Goal: Transaction & Acquisition: Purchase product/service

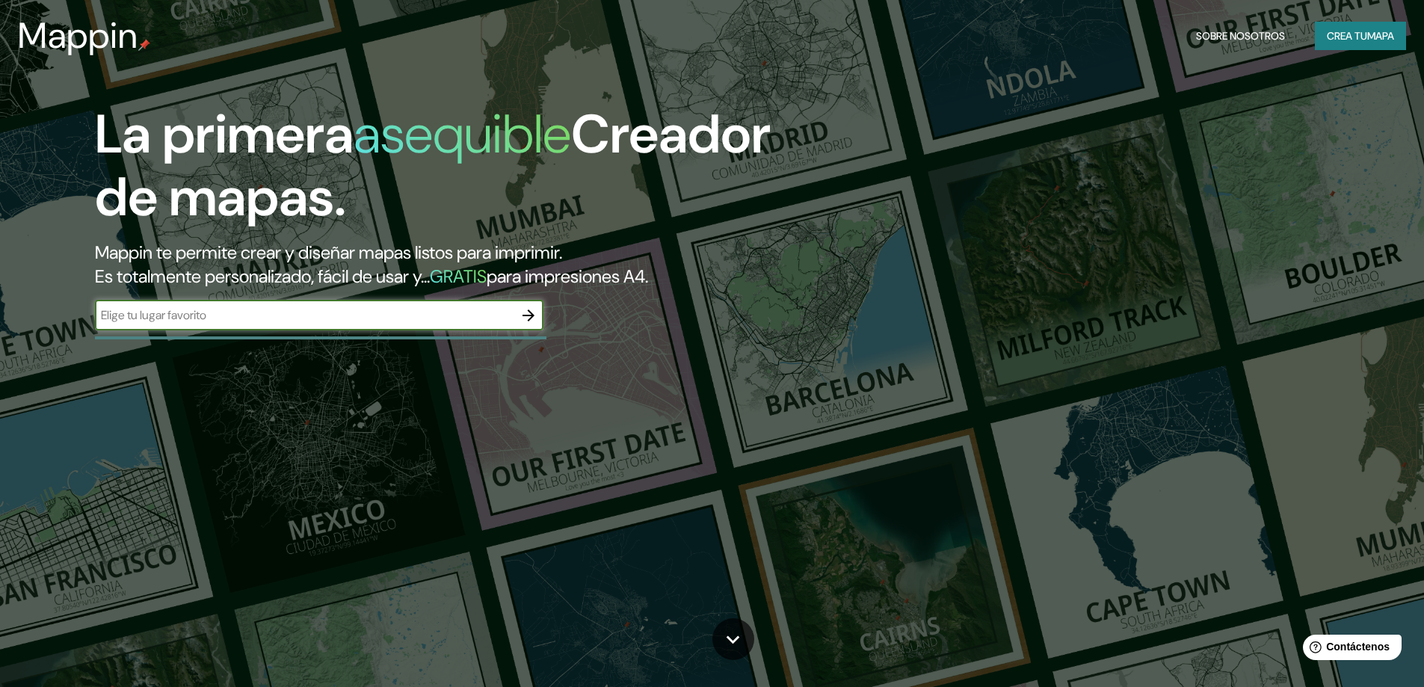
drag, startPoint x: 266, startPoint y: 311, endPoint x: 277, endPoint y: 307, distance: 11.4
click at [271, 311] on input "text" at bounding box center [304, 315] width 419 height 17
type input "paris"
click at [529, 333] on div "paris ​" at bounding box center [319, 317] width 449 height 33
click at [529, 308] on icon "button" at bounding box center [529, 316] width 18 height 18
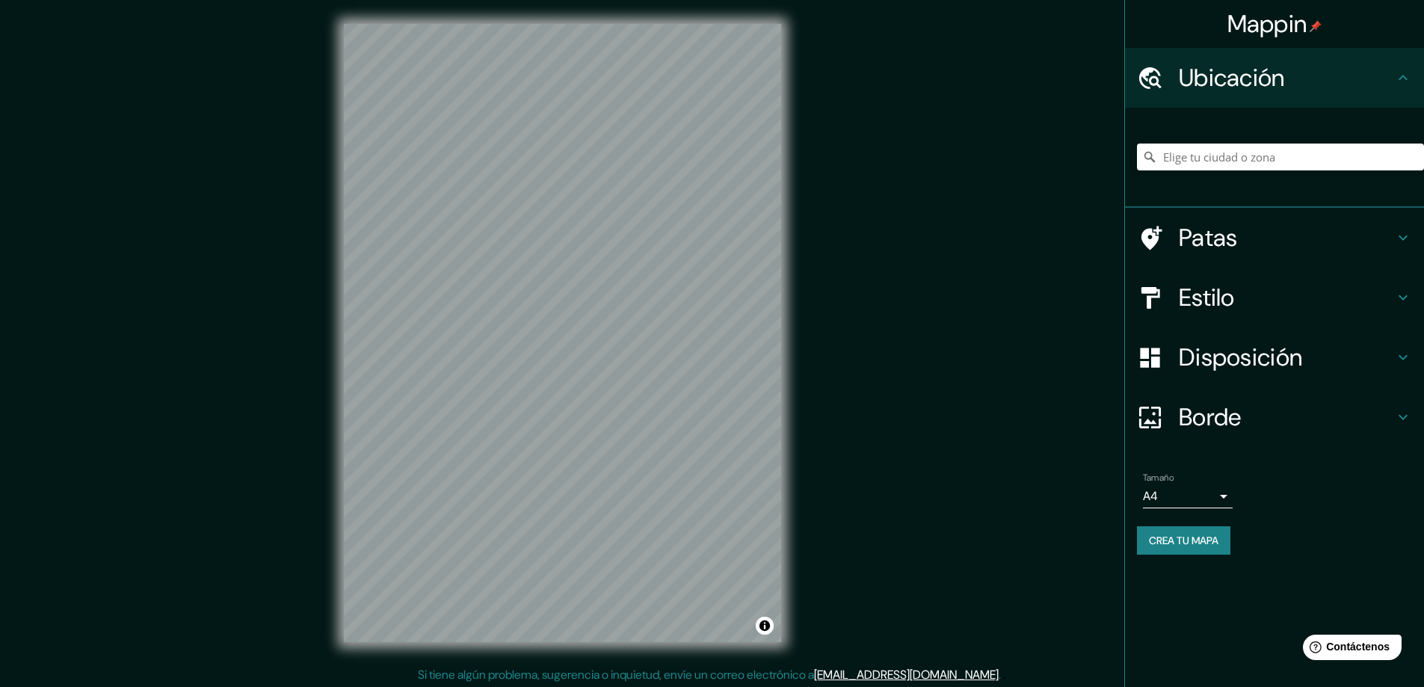
click at [1235, 297] on font "Estilo" at bounding box center [1207, 297] width 56 height 31
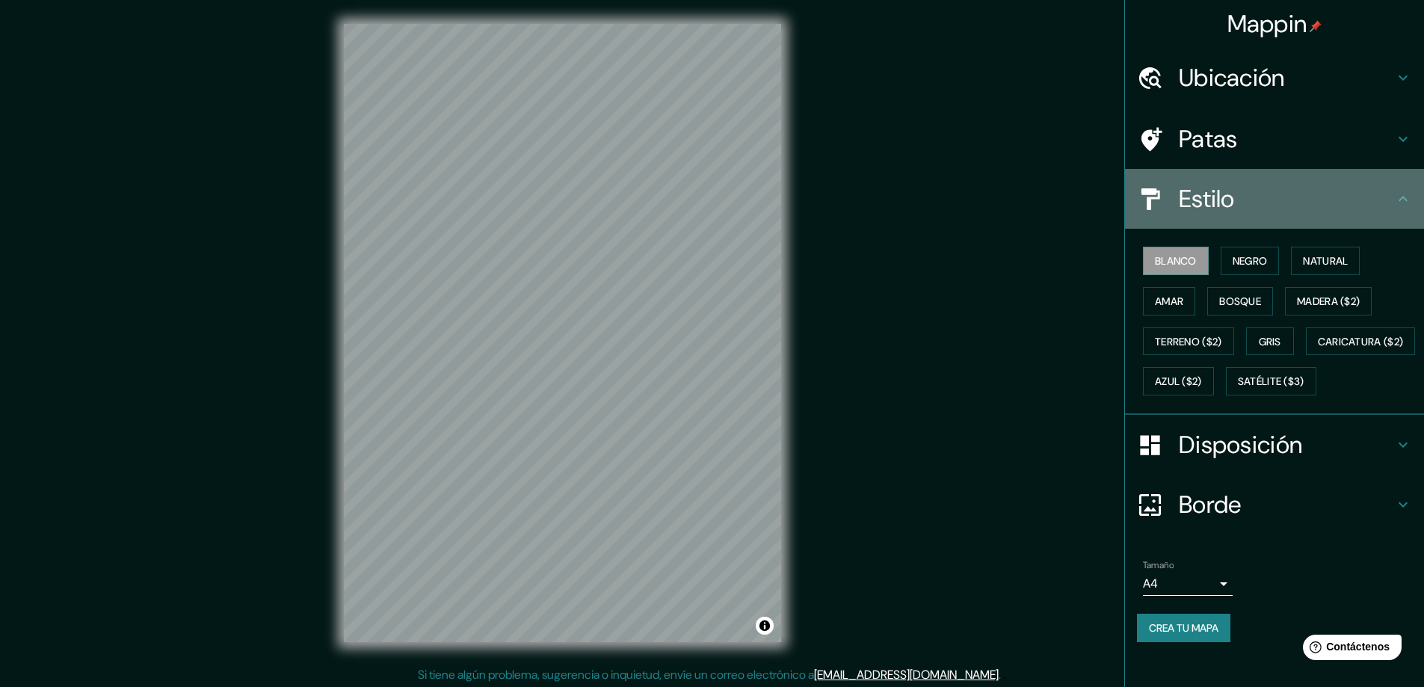
click at [1225, 191] on h4 "Estilo" at bounding box center [1286, 199] width 215 height 30
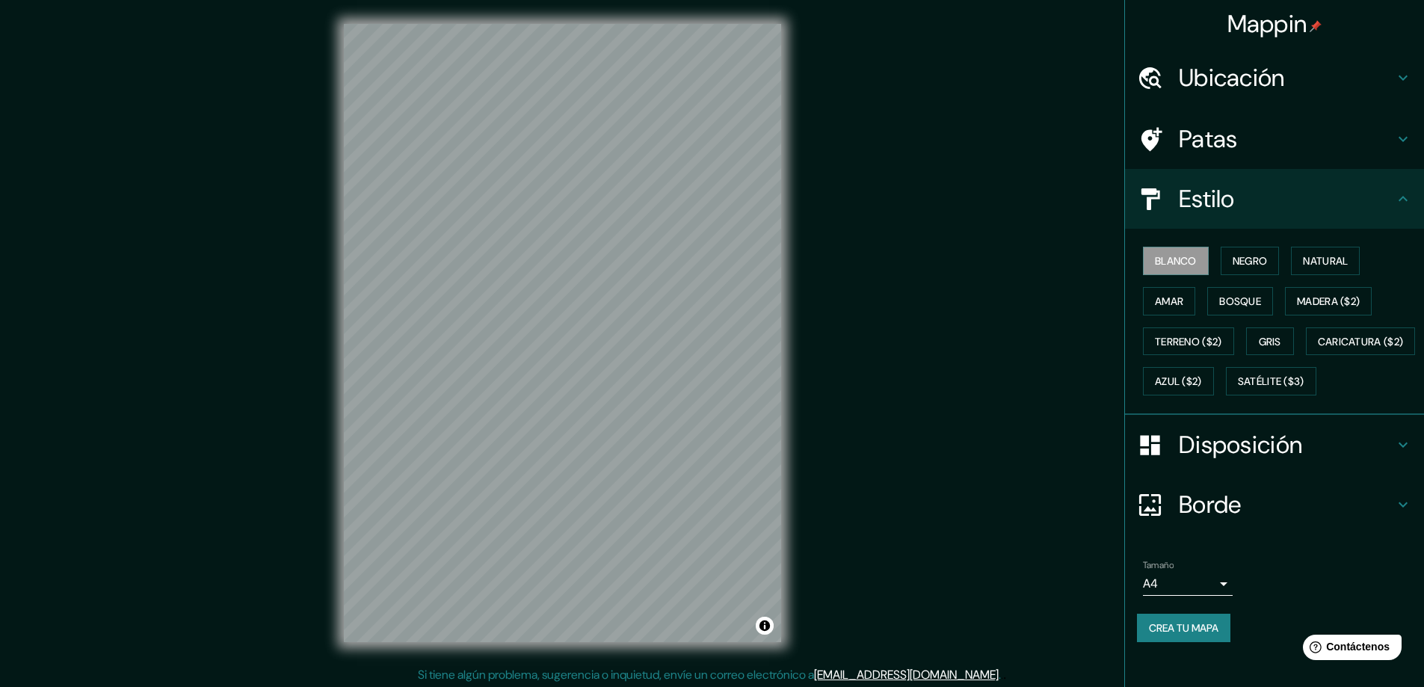
click at [1318, 209] on h4 "Estilo" at bounding box center [1286, 199] width 215 height 30
drag, startPoint x: 1394, startPoint y: 185, endPoint x: 1385, endPoint y: 192, distance: 11.7
click at [1394, 186] on div "Estilo" at bounding box center [1274, 199] width 299 height 60
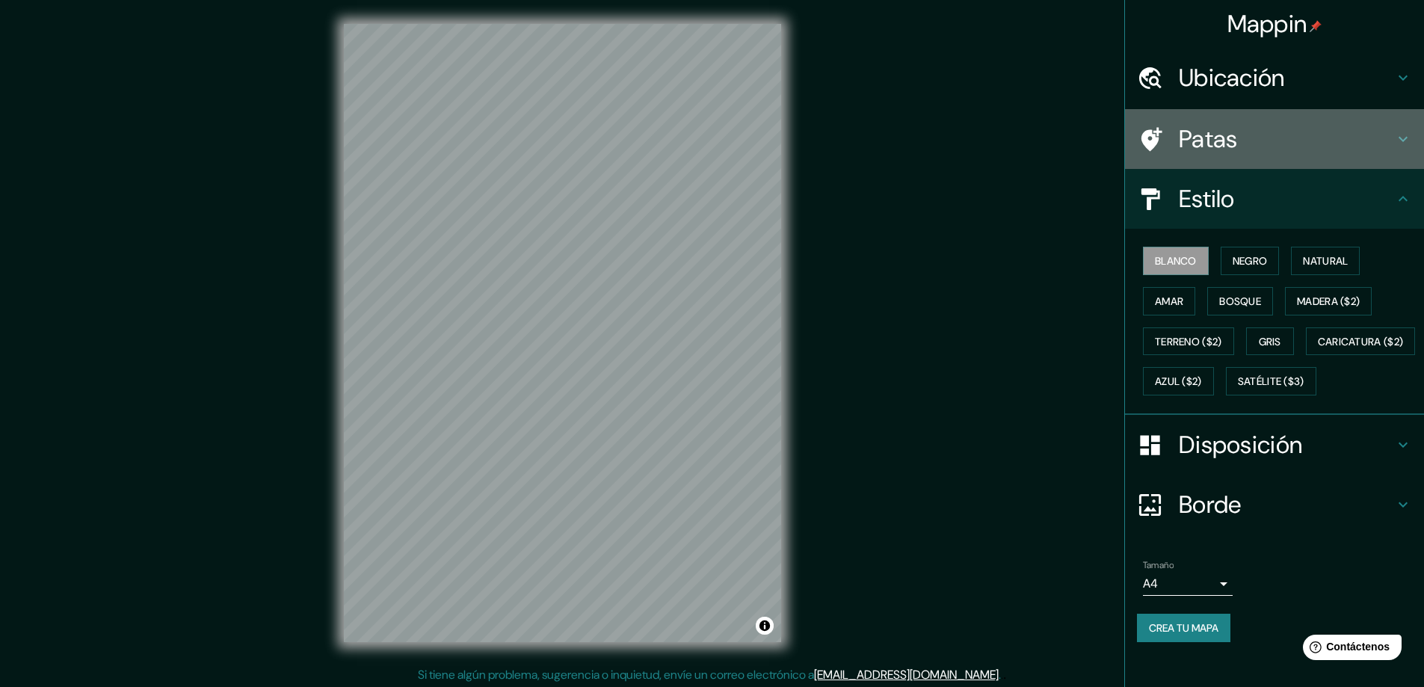
click at [1379, 151] on h4 "Patas" at bounding box center [1286, 139] width 215 height 30
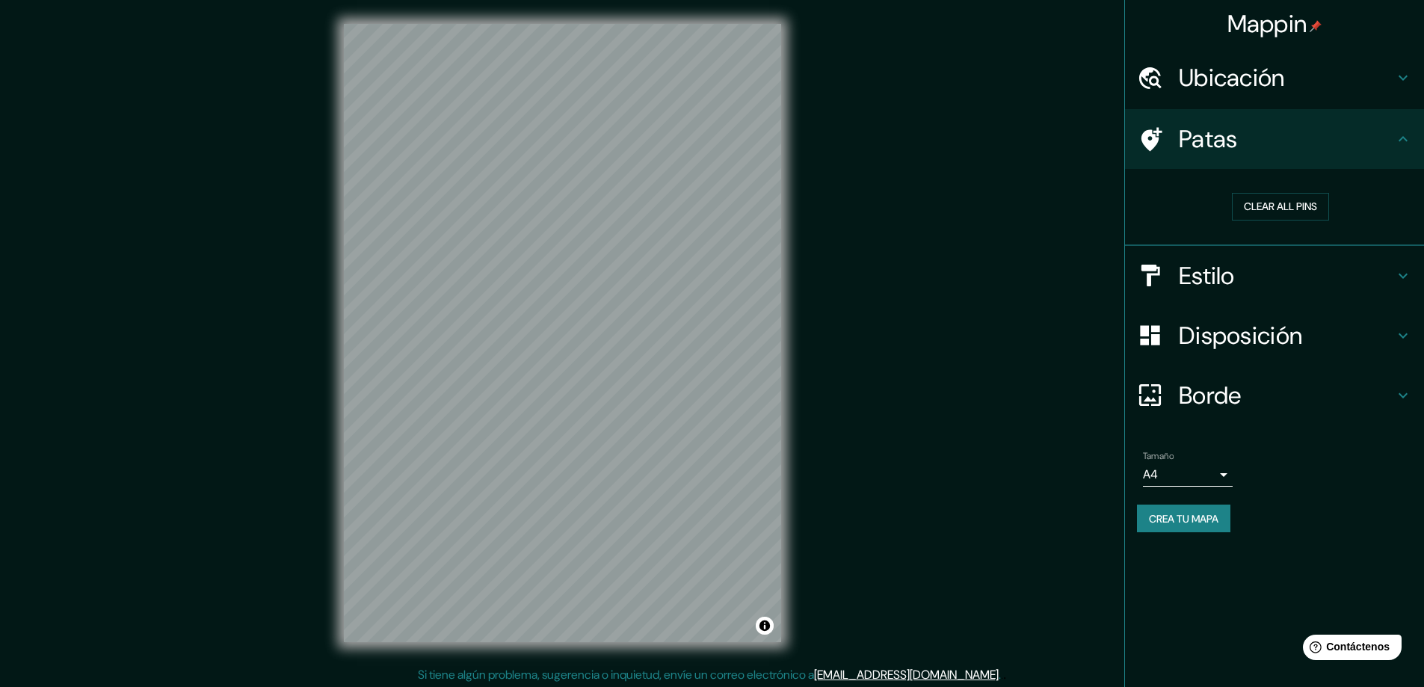
click at [1376, 144] on h4 "Patas" at bounding box center [1286, 139] width 215 height 30
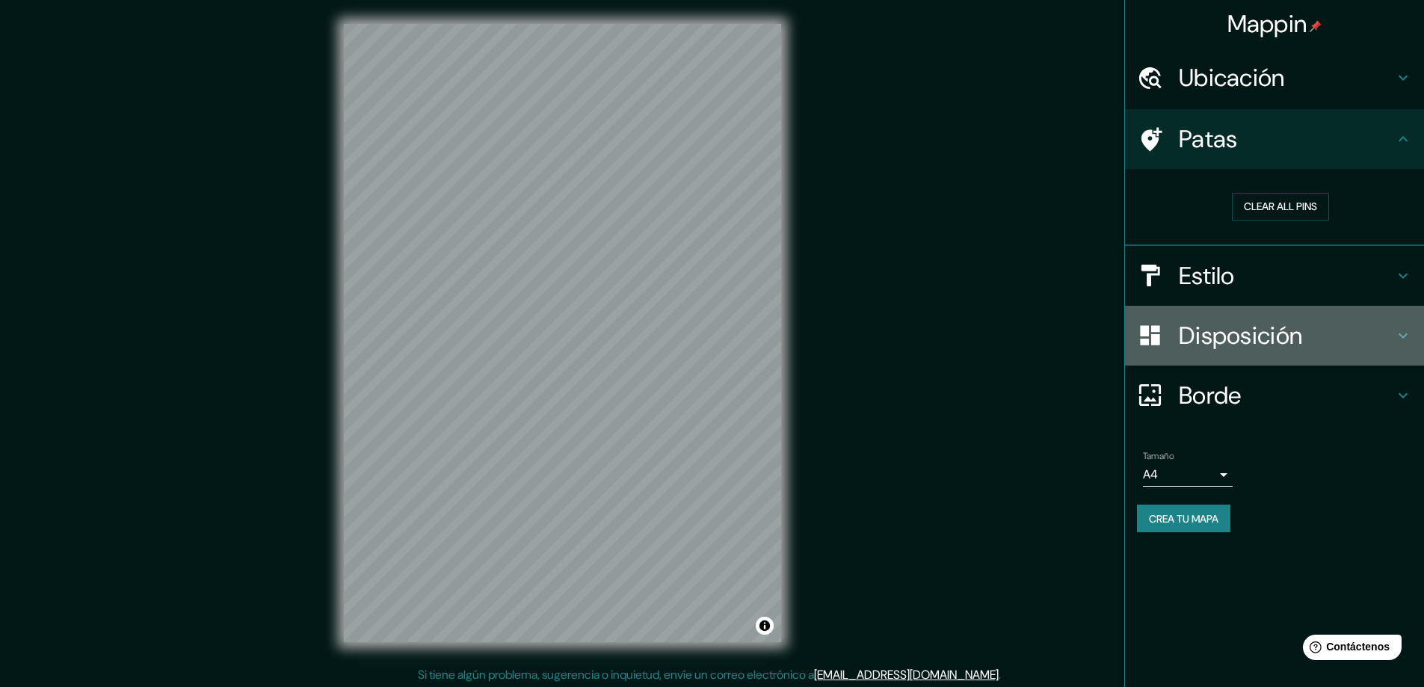
click at [1386, 348] on h4 "Disposición" at bounding box center [1286, 336] width 215 height 30
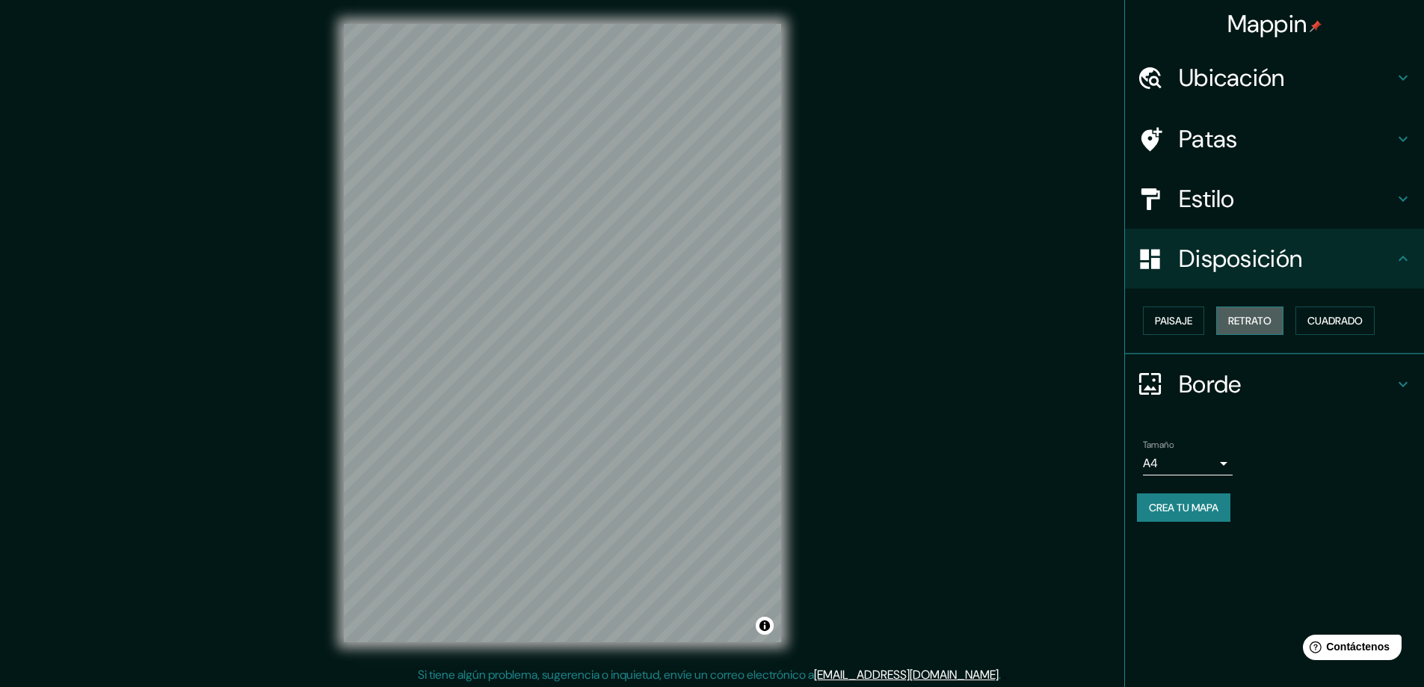
click at [1218, 321] on button "Retrato" at bounding box center [1249, 321] width 67 height 28
click at [1187, 313] on font "Paisaje" at bounding box center [1173, 320] width 37 height 19
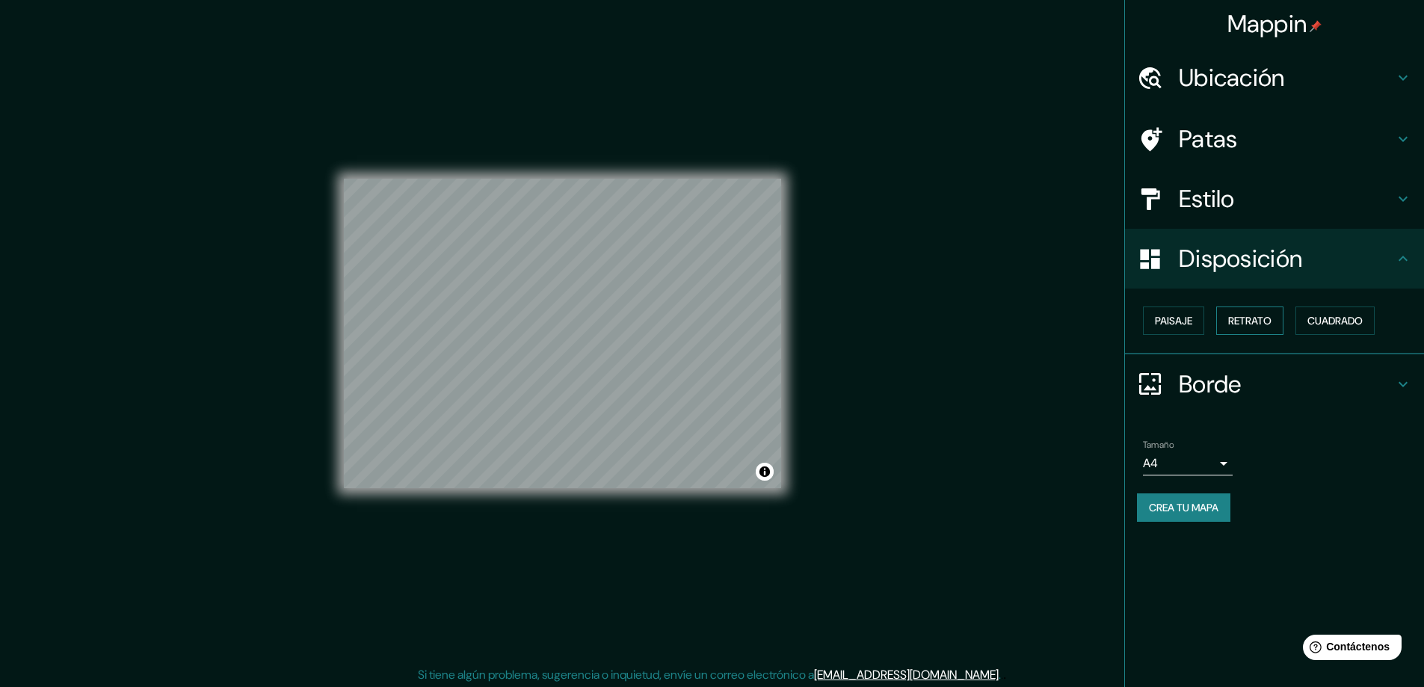
click at [1234, 316] on button "Retrato" at bounding box center [1249, 321] width 67 height 28
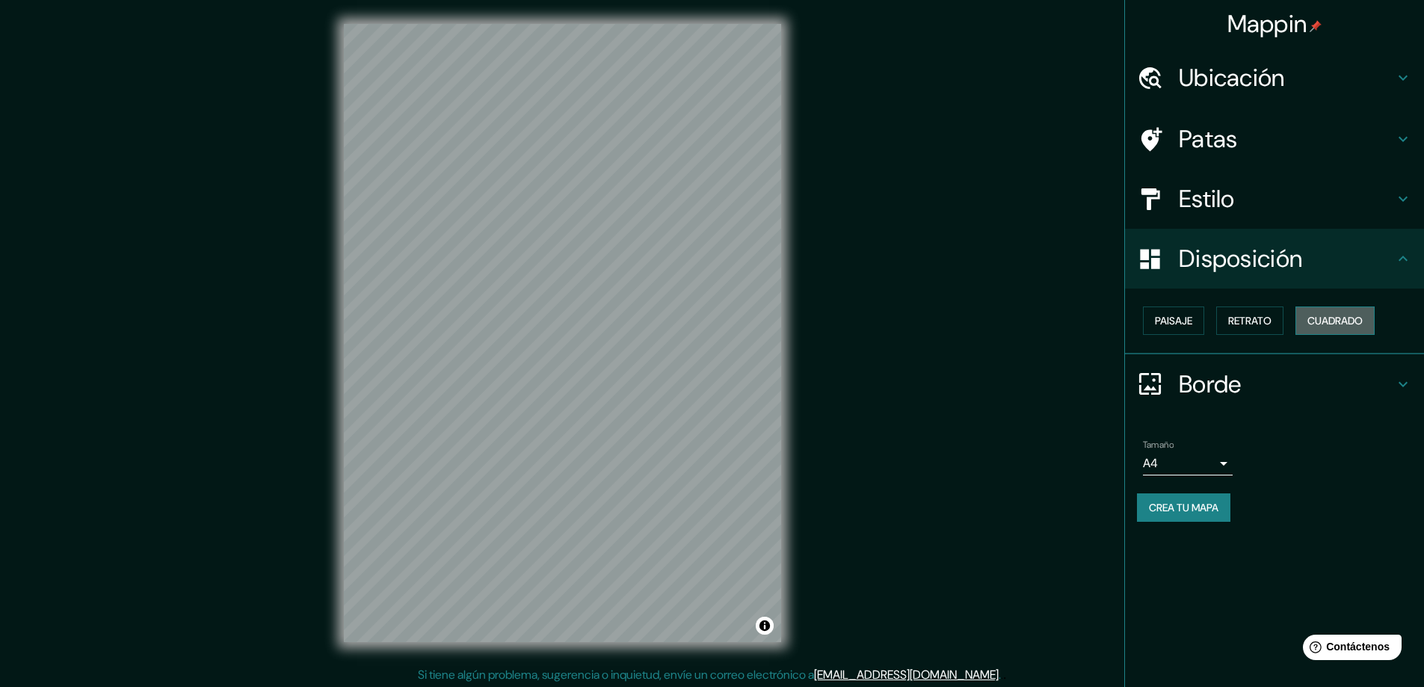
click at [1327, 321] on font "Cuadrado" at bounding box center [1335, 320] width 55 height 13
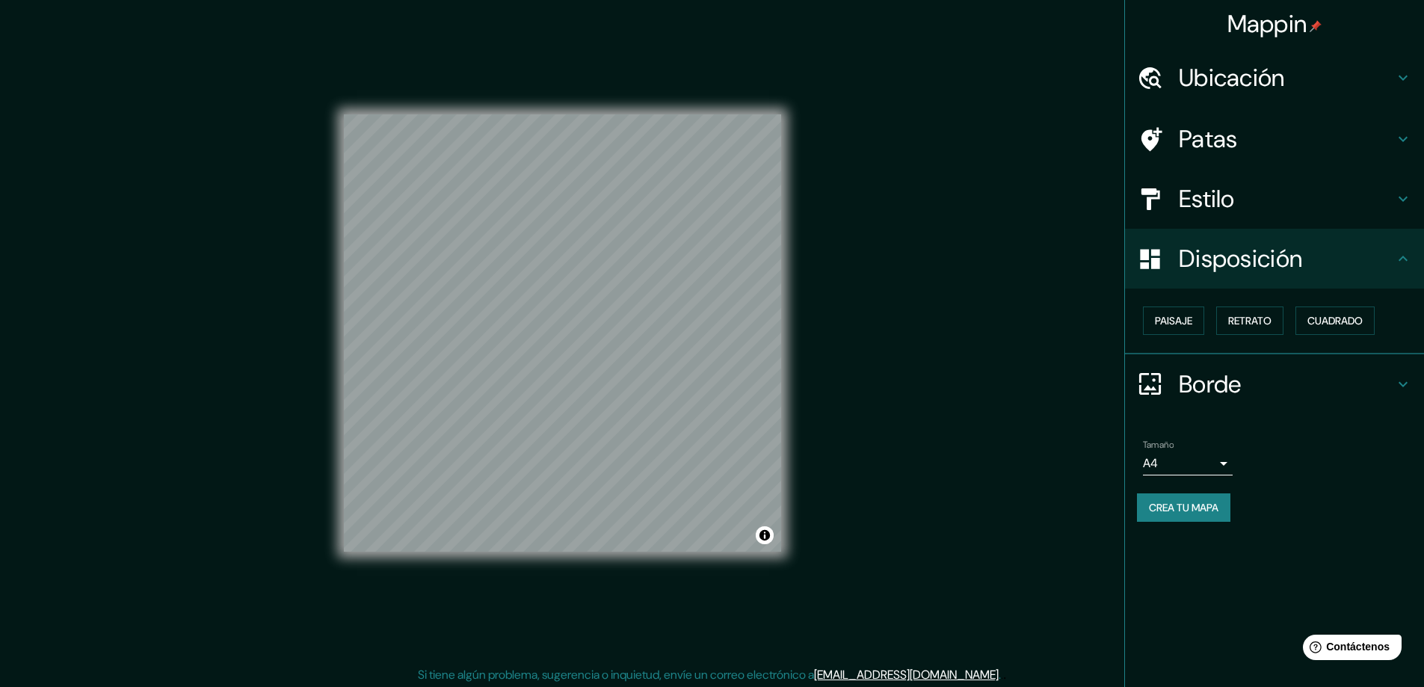
click at [1266, 181] on div "Estilo" at bounding box center [1274, 199] width 299 height 60
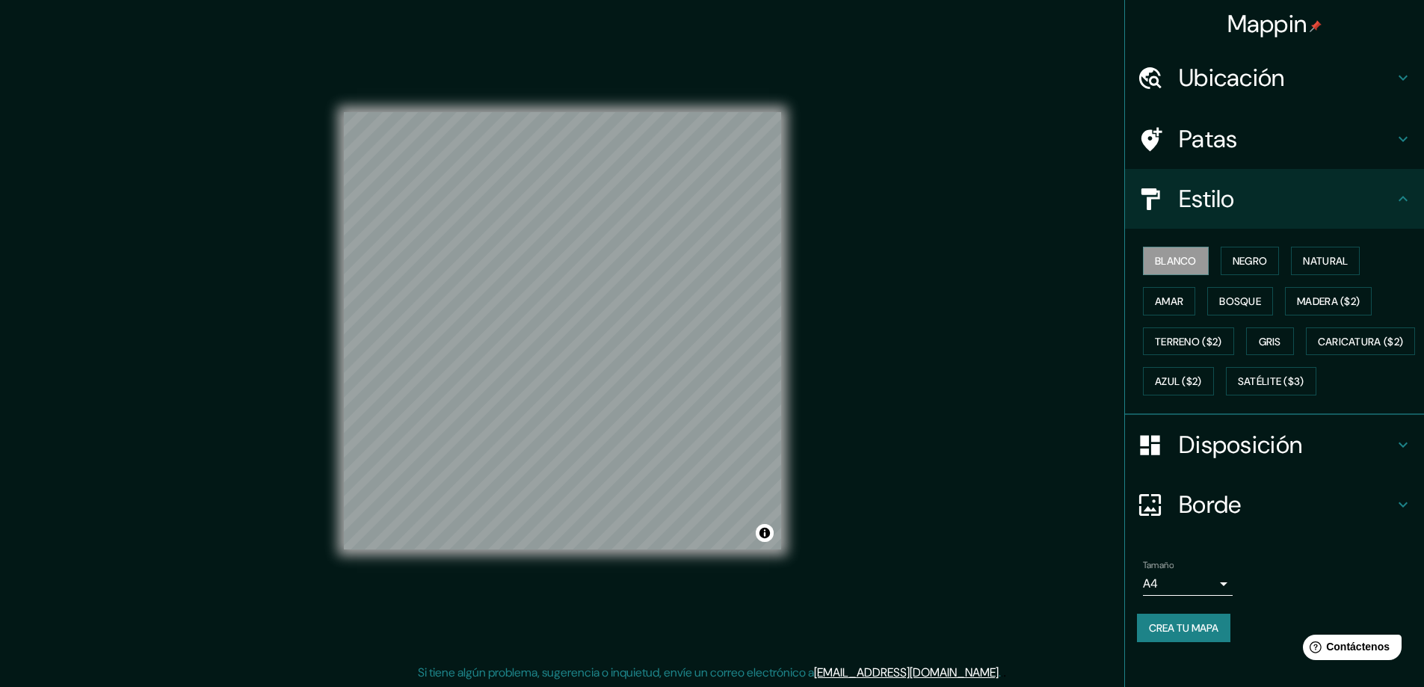
scroll to position [3, 0]
click at [1177, 635] on font "Crea tu mapa" at bounding box center [1184, 627] width 70 height 13
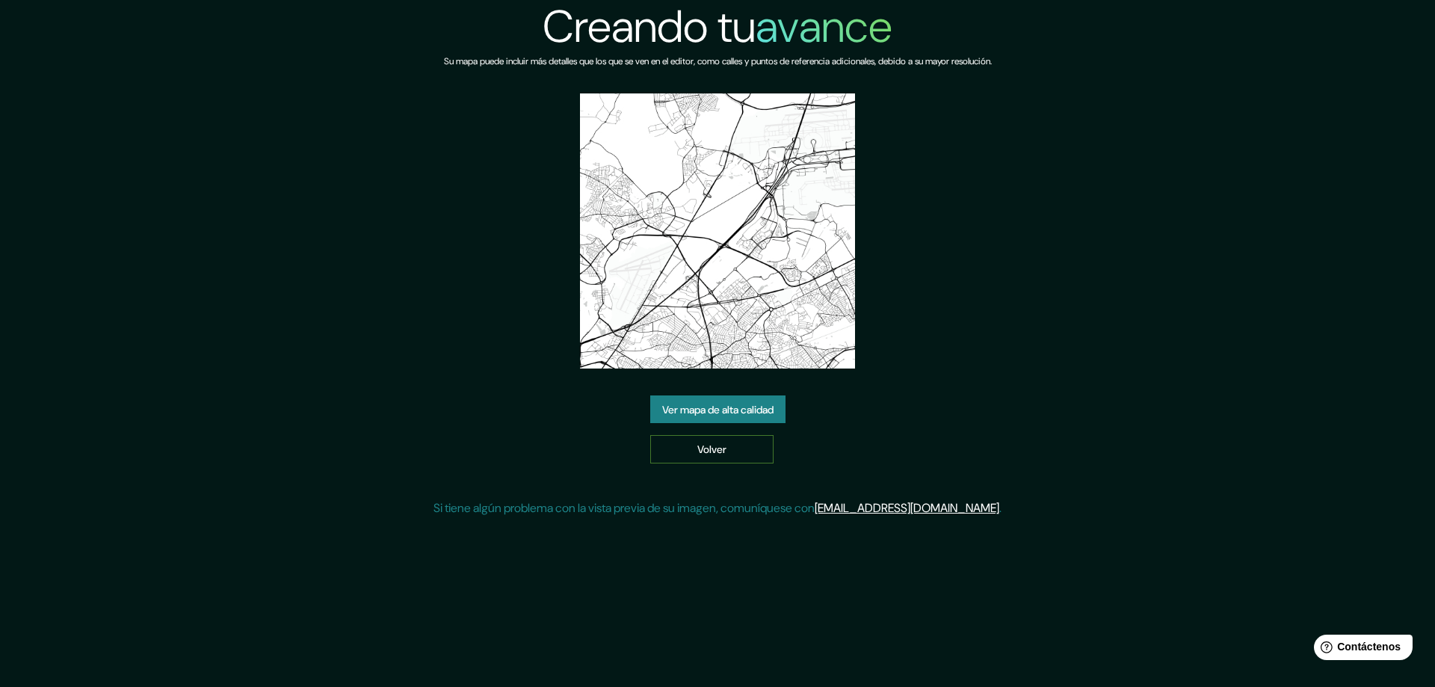
click at [689, 435] on link "Volver" at bounding box center [711, 449] width 123 height 28
